Goal: Use online tool/utility: Utilize a website feature to perform a specific function

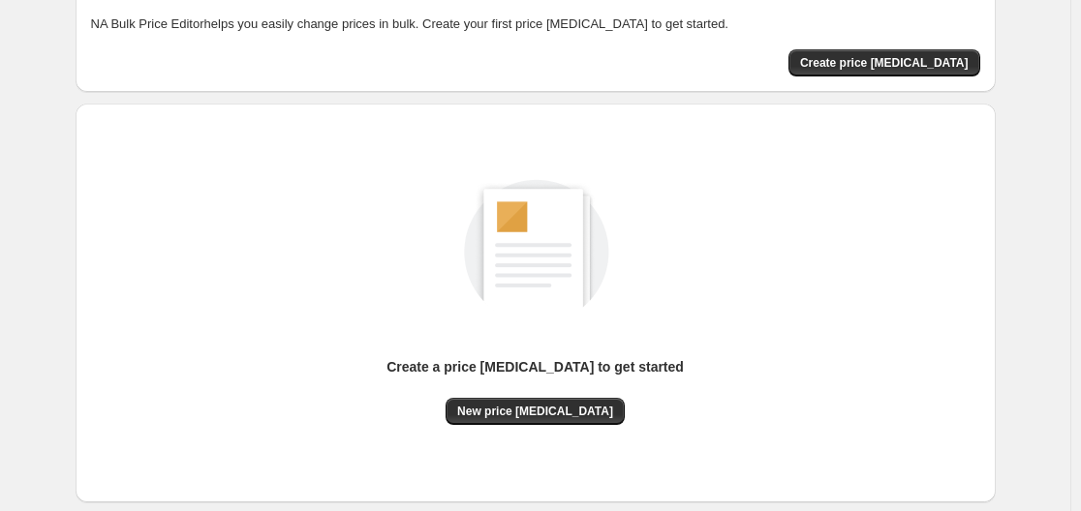
scroll to position [194, 0]
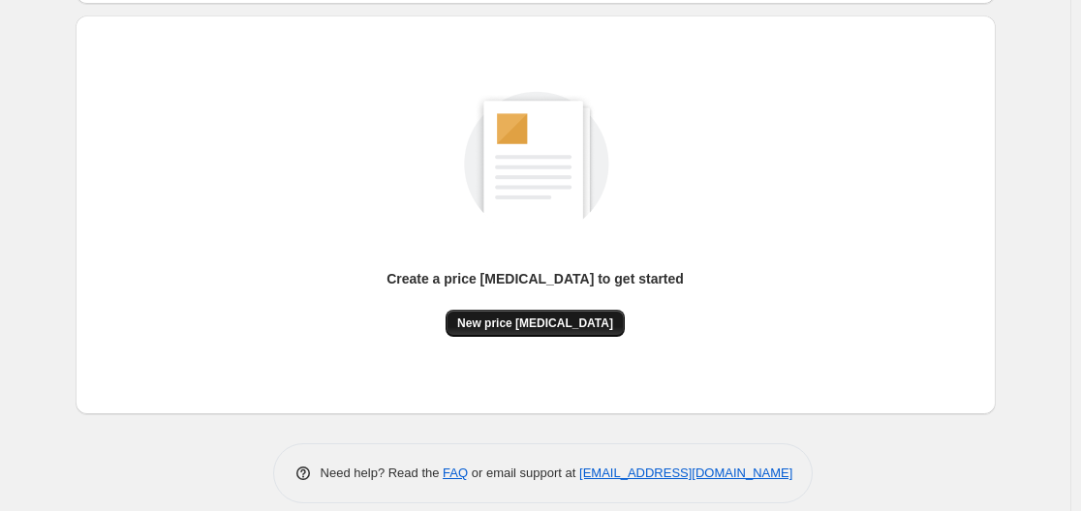
click at [549, 334] on button "New price [MEDICAL_DATA]" at bounding box center [535, 323] width 179 height 27
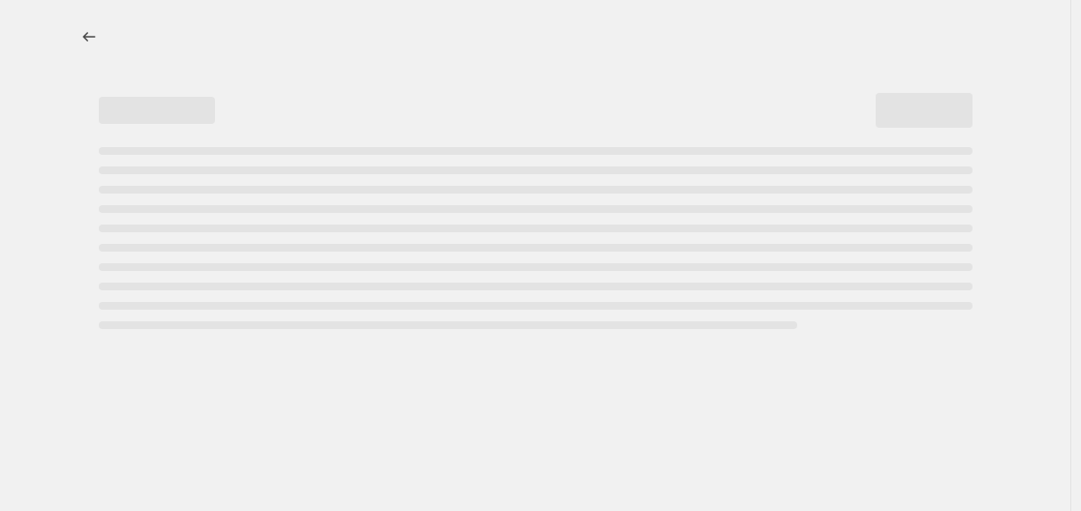
select select "percentage"
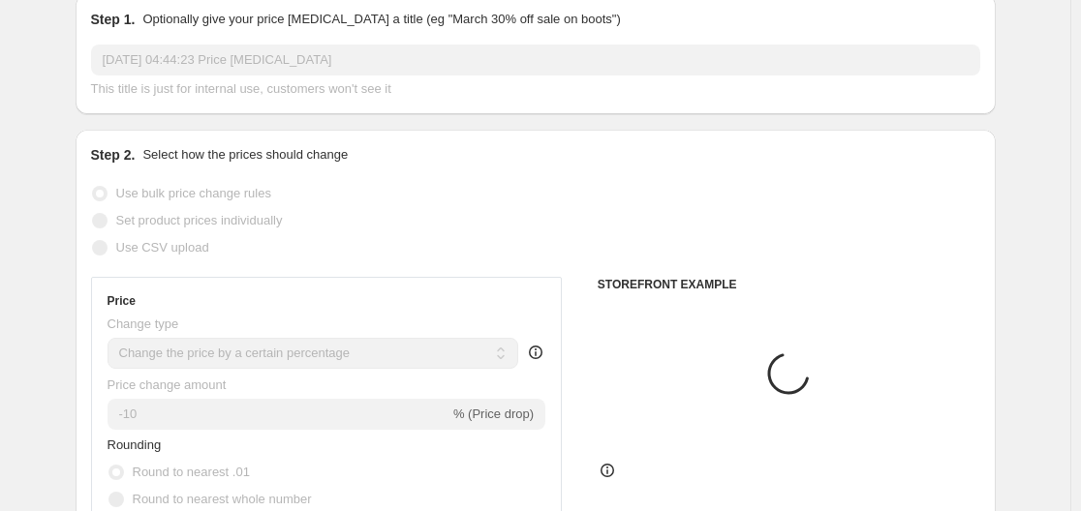
scroll to position [291, 0]
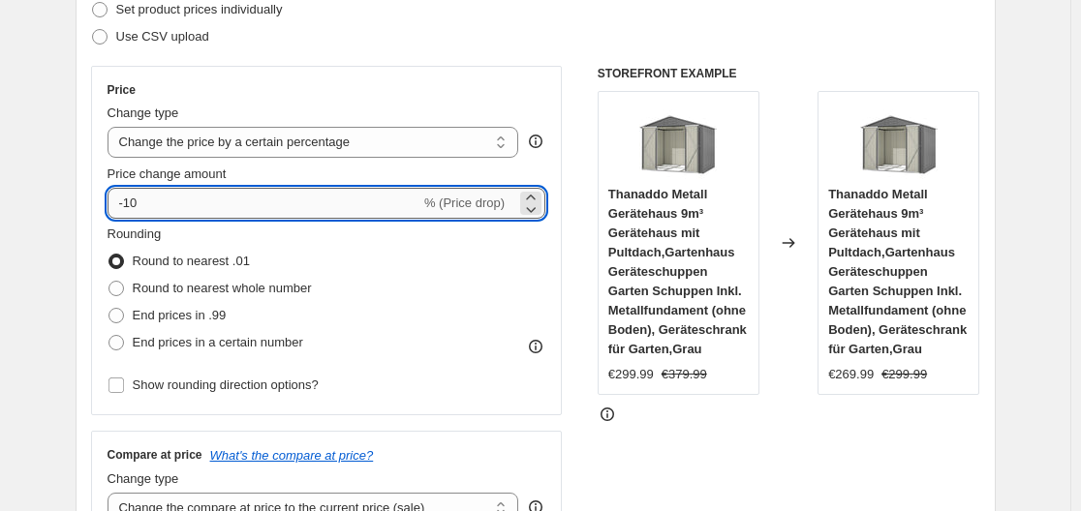
click at [257, 209] on input "-10" at bounding box center [264, 203] width 313 height 31
type input "-1"
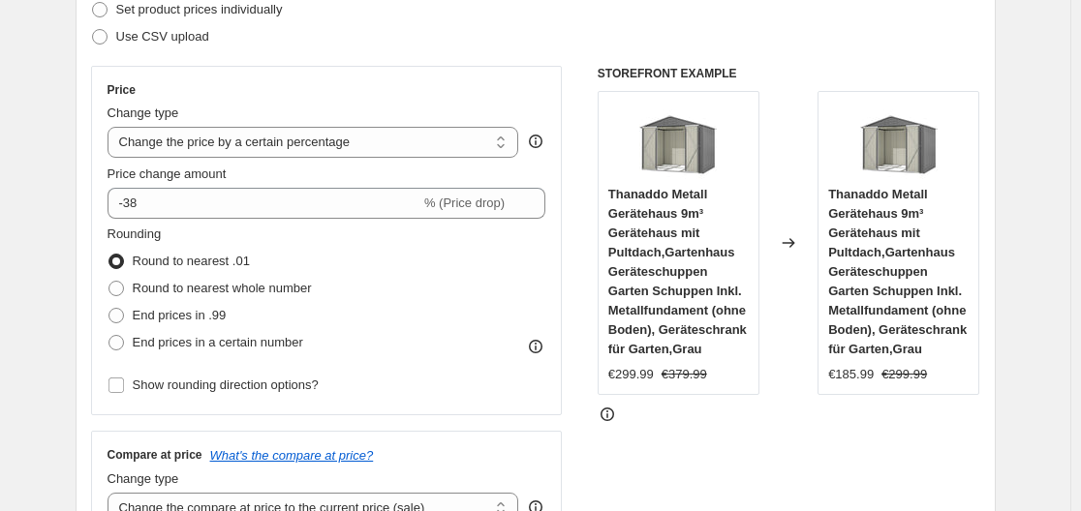
click at [430, 32] on div "Use CSV upload" at bounding box center [535, 36] width 889 height 27
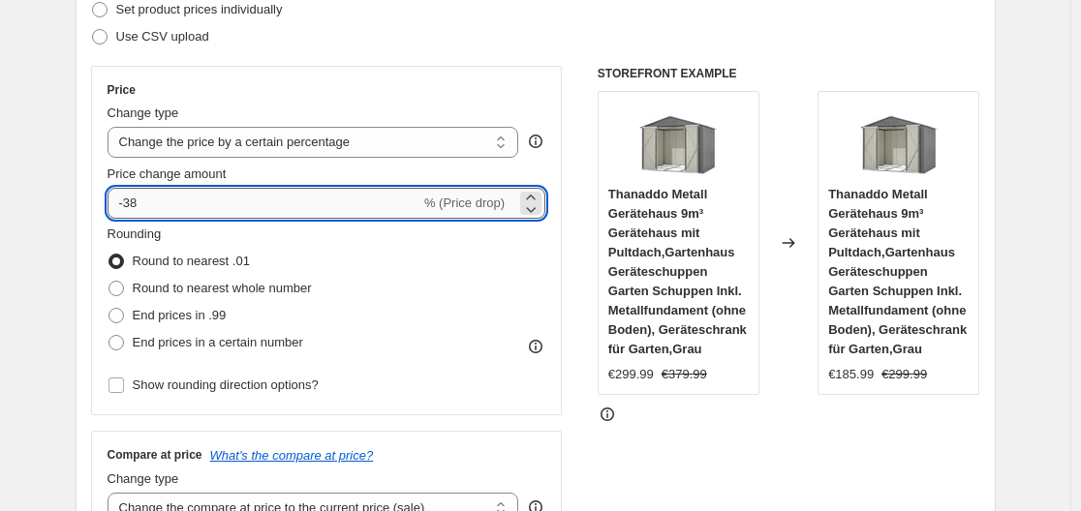
click at [319, 197] on input "-38" at bounding box center [264, 203] width 313 height 31
type input "-35"
click at [478, 36] on div "Use CSV upload" at bounding box center [535, 36] width 889 height 27
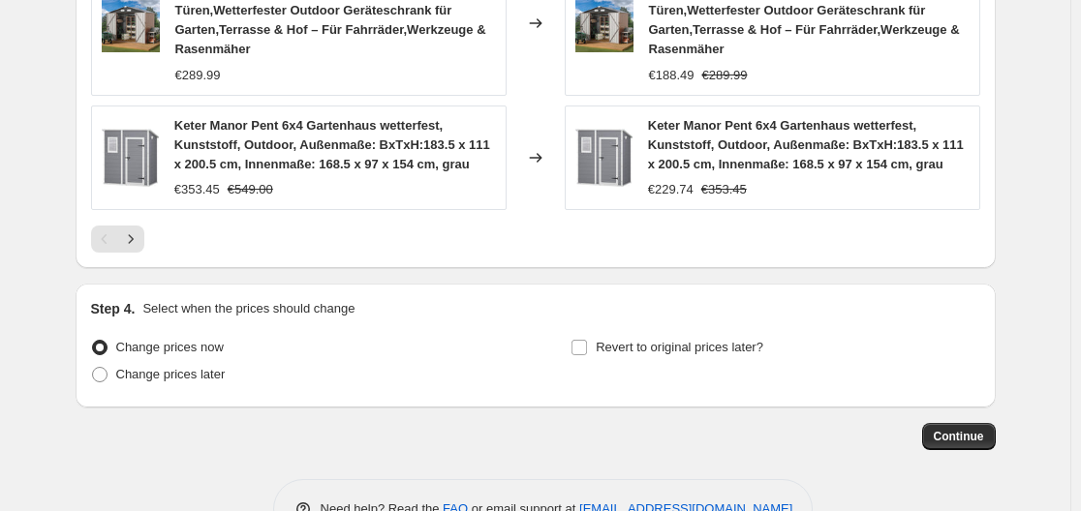
scroll to position [1650, 0]
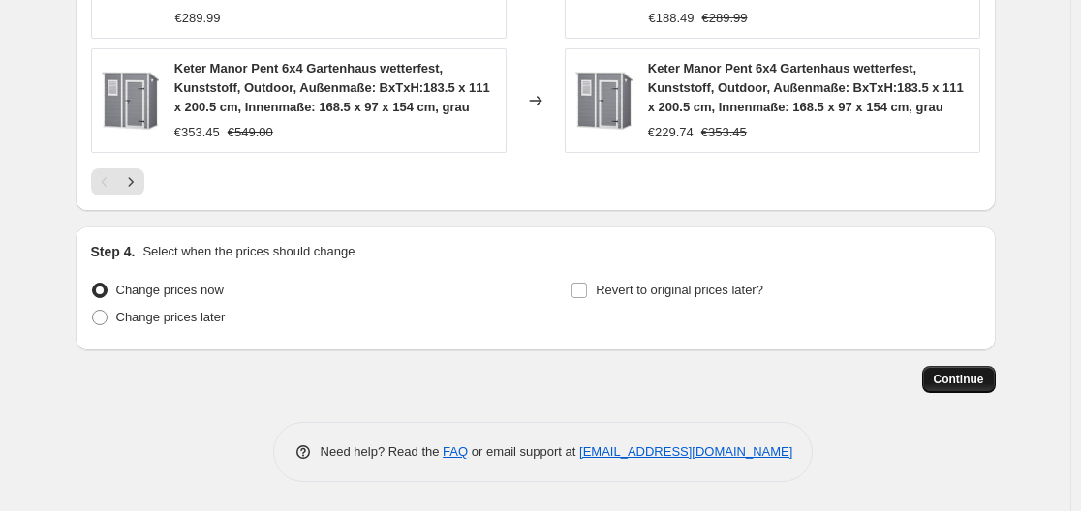
click at [973, 366] on button "Continue" at bounding box center [959, 379] width 74 height 27
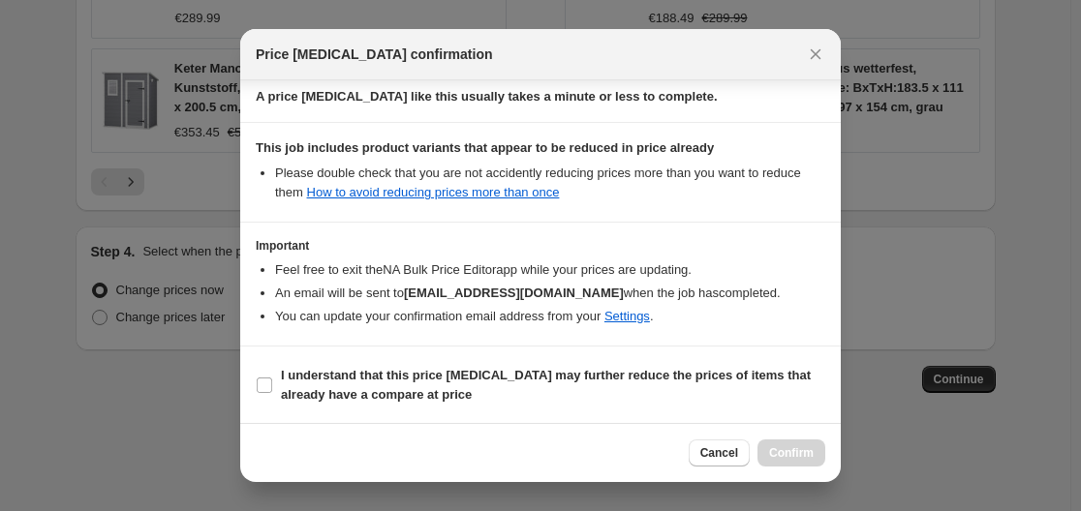
scroll to position [304, 0]
click at [630, 385] on span "I understand that this price [MEDICAL_DATA] may further reduce the prices of it…" at bounding box center [553, 384] width 544 height 39
click at [272, 385] on input "I understand that this price [MEDICAL_DATA] may further reduce the prices of it…" at bounding box center [264, 384] width 15 height 15
checkbox input "true"
click at [783, 454] on span "Confirm" at bounding box center [791, 453] width 45 height 15
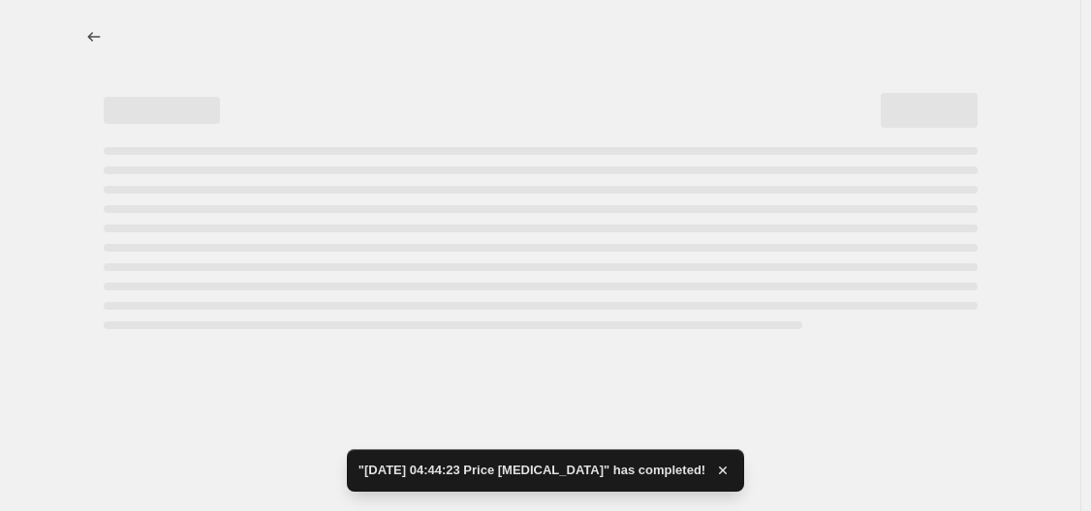
select select "percentage"
